Goal: Information Seeking & Learning: Learn about a topic

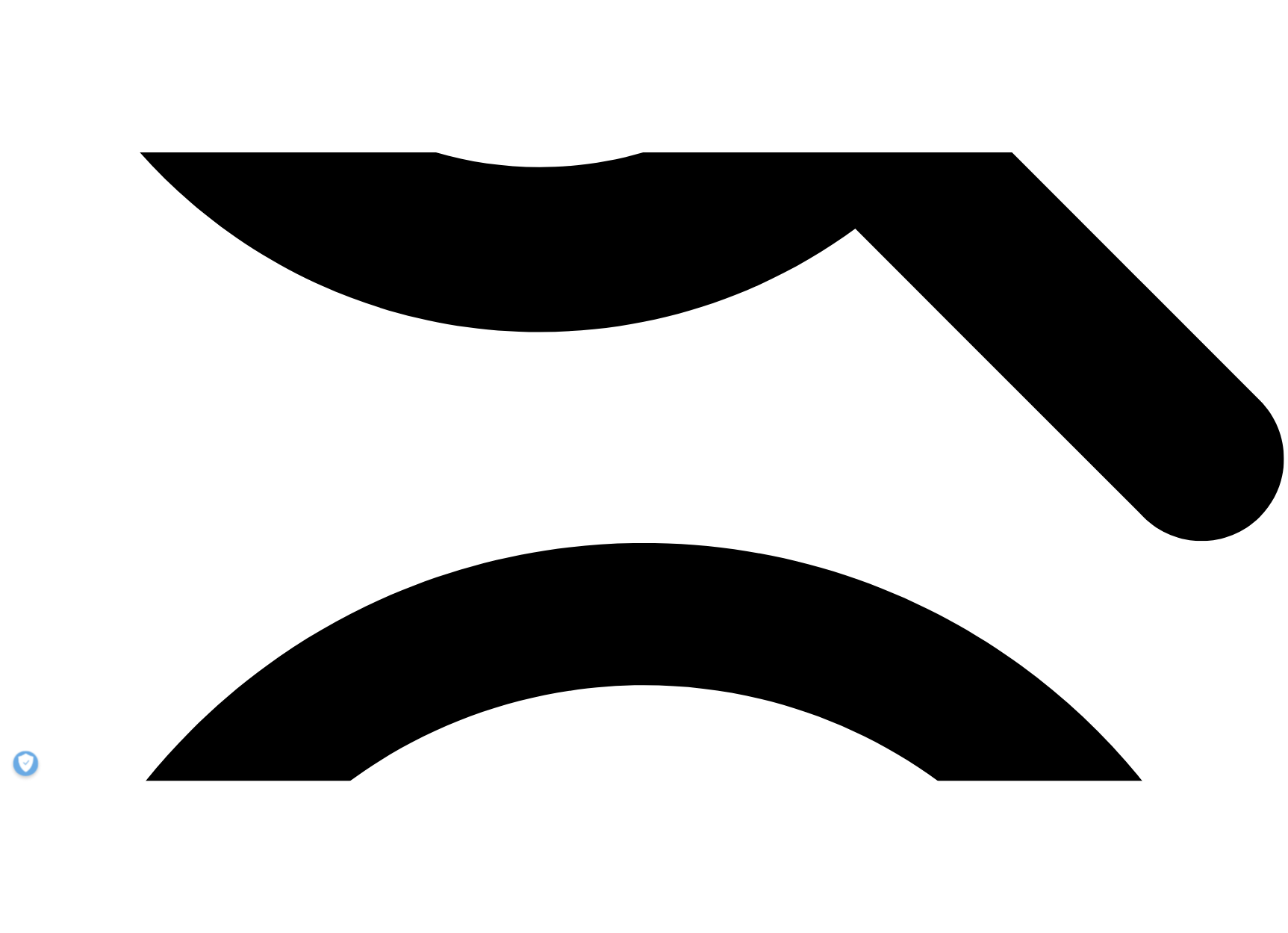
scroll to position [3355, 0]
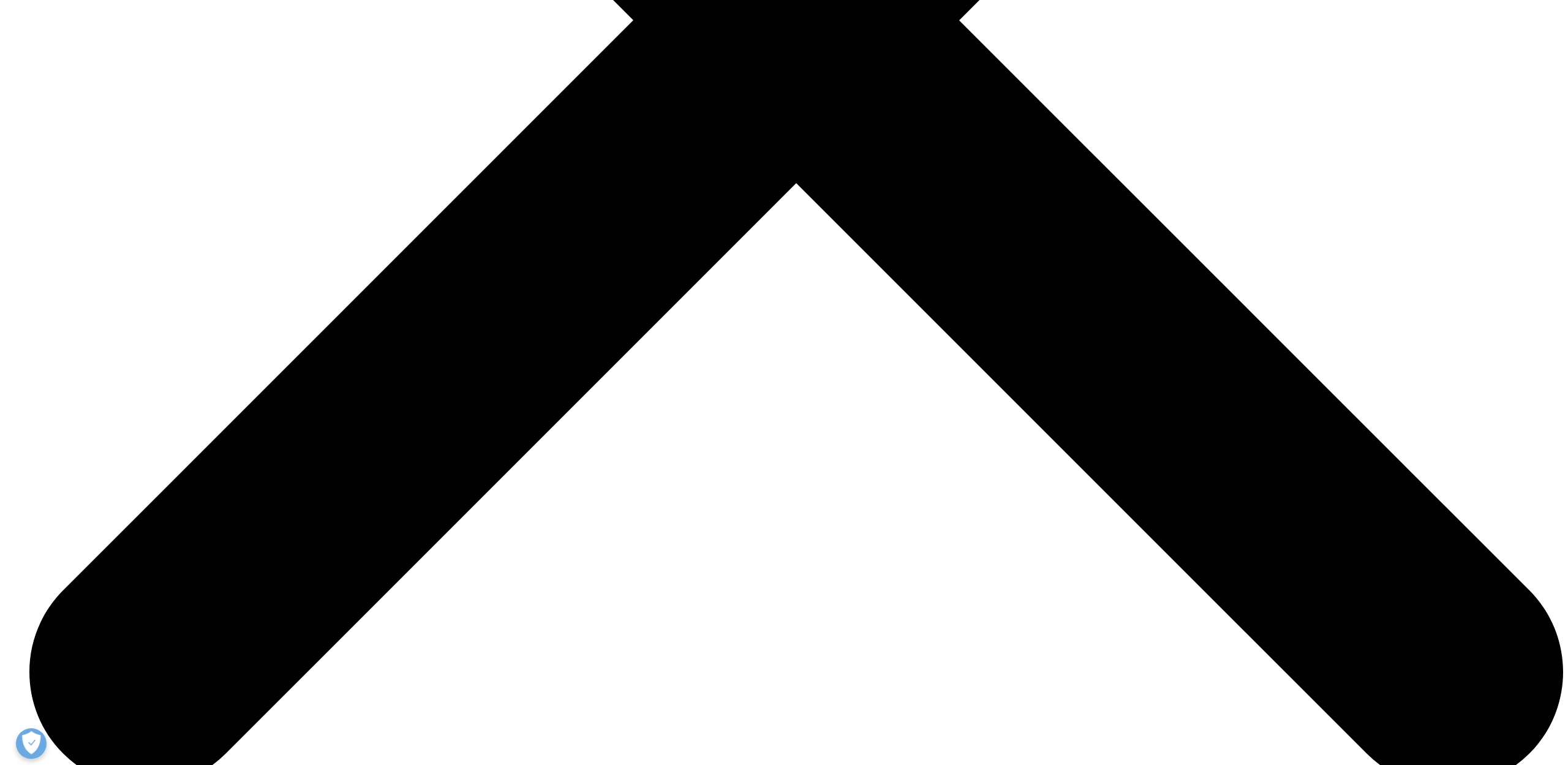
scroll to position [3123, 0]
